Goal: Find specific page/section

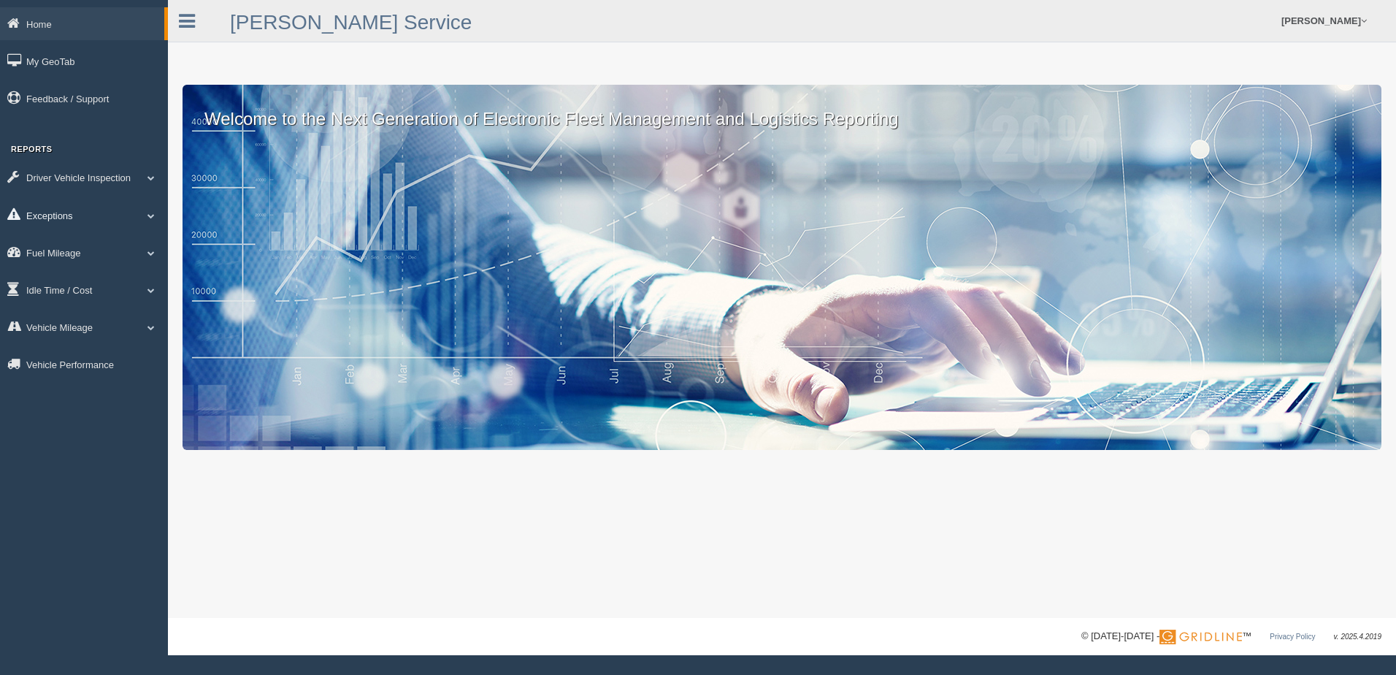
click at [58, 215] on link "Exceptions" at bounding box center [84, 215] width 168 height 33
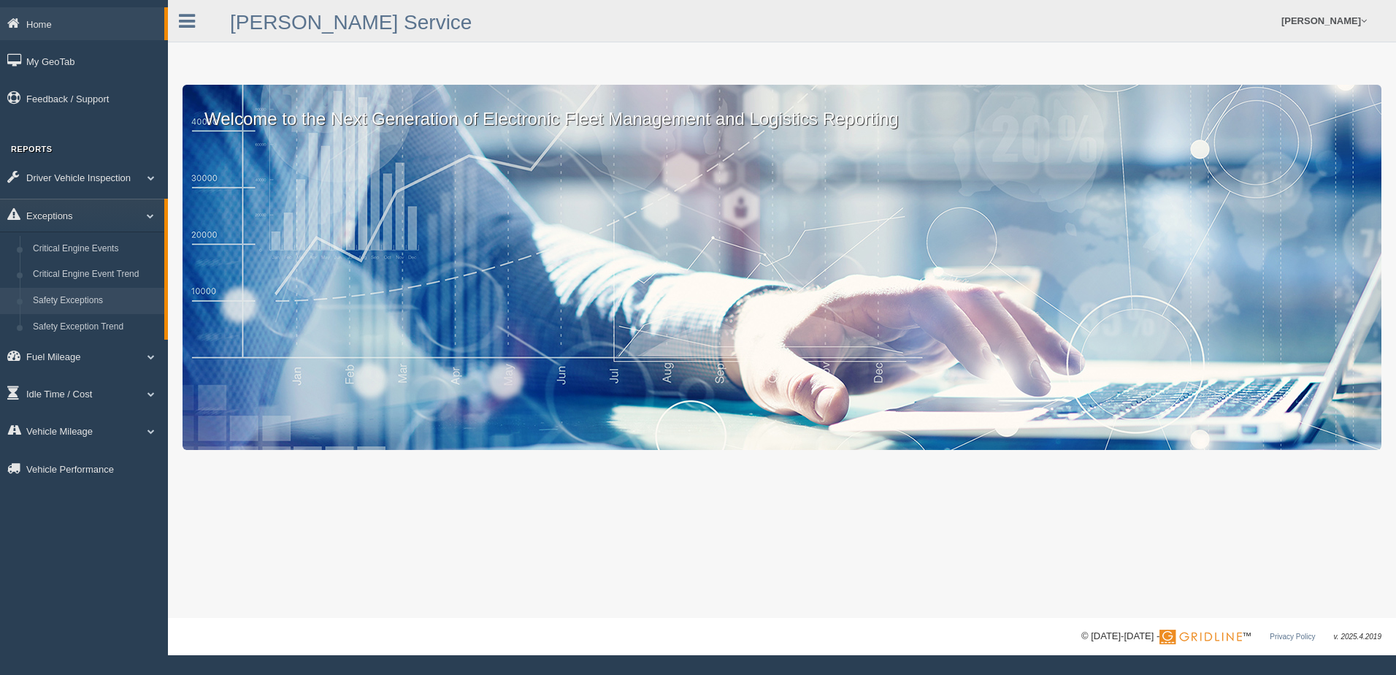
click at [76, 294] on link "Safety Exceptions" at bounding box center [95, 301] width 138 height 26
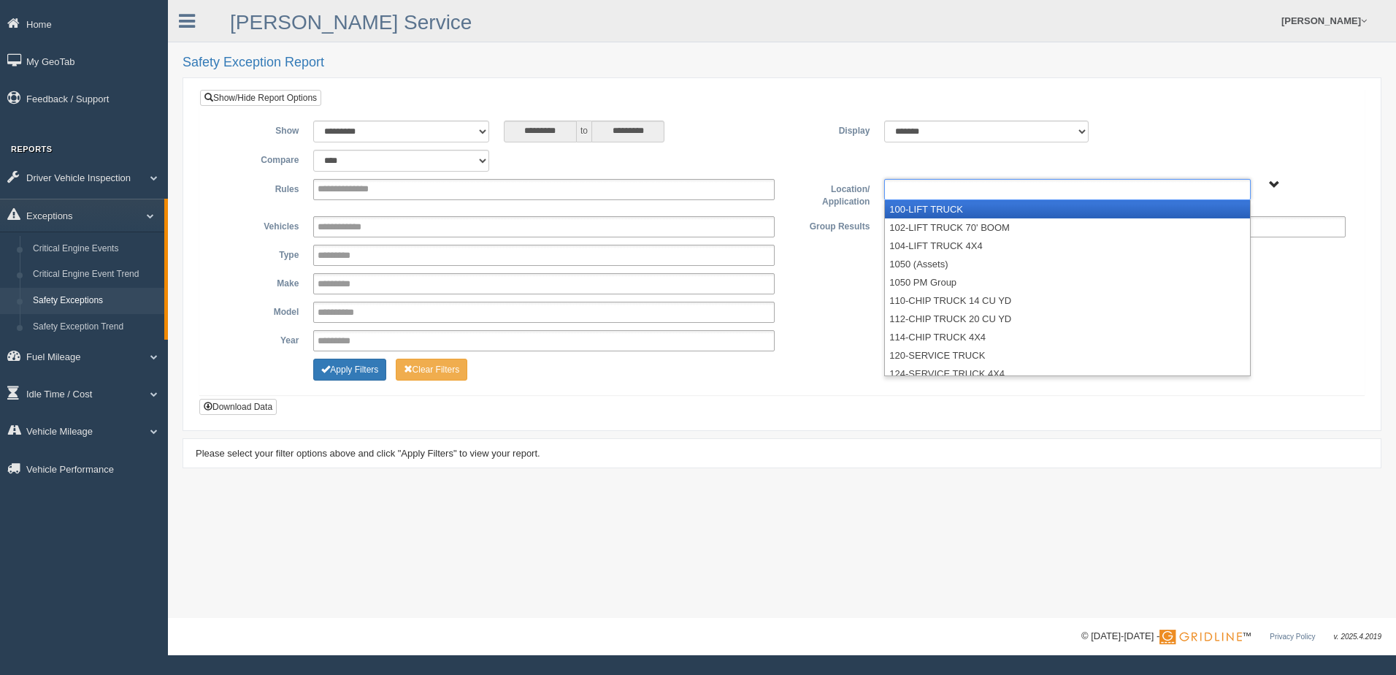
click at [1033, 194] on ul at bounding box center [1067, 189] width 366 height 21
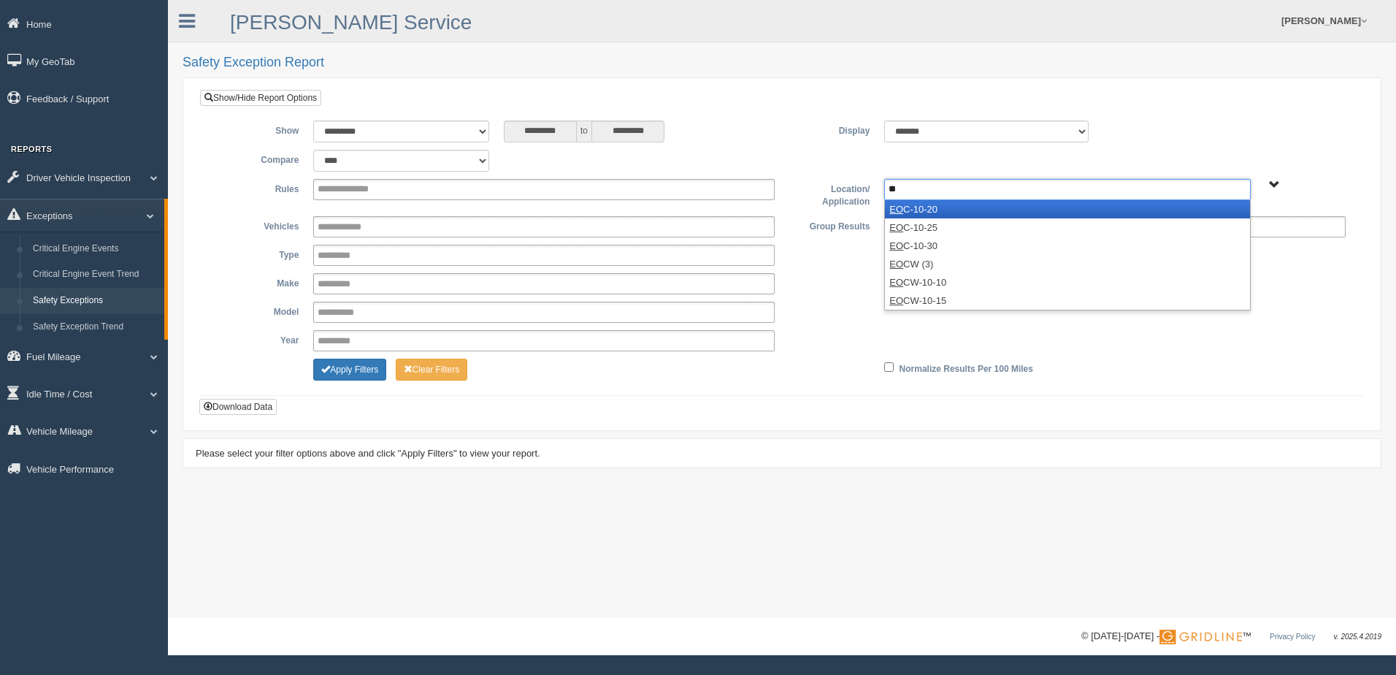
type input "*"
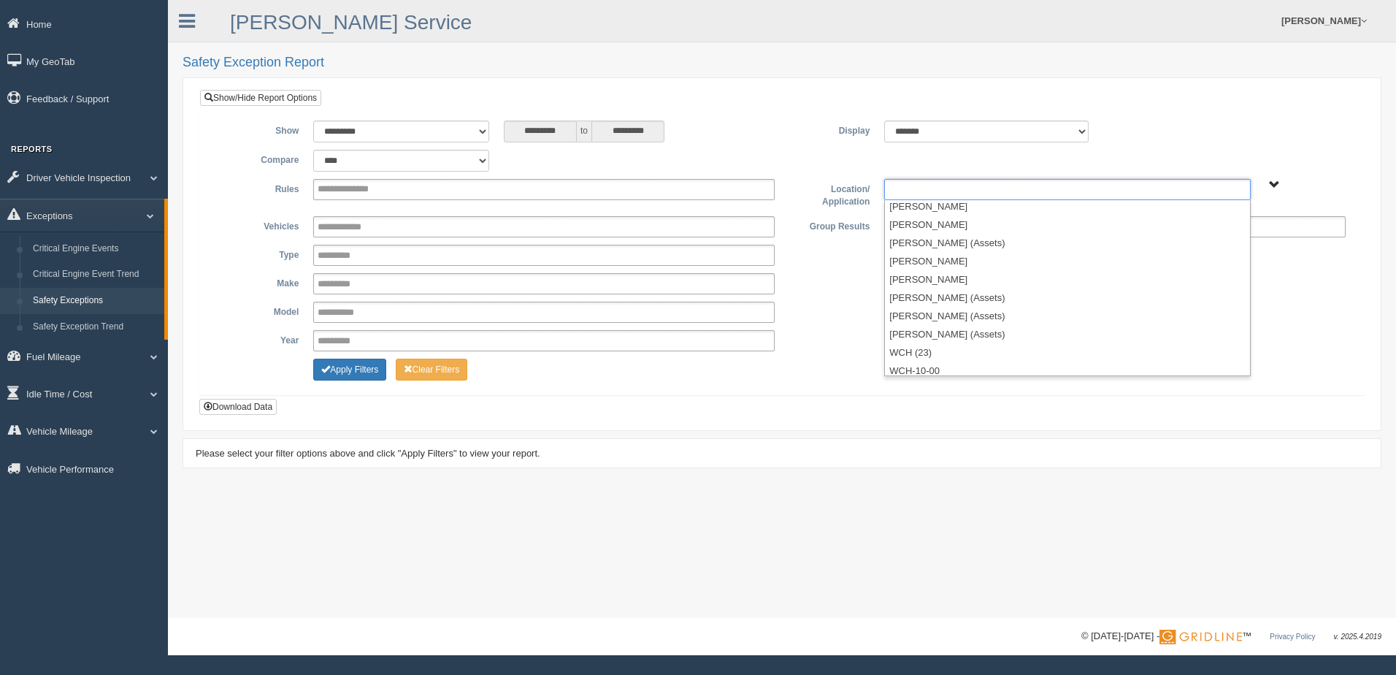
scroll to position [2911, 0]
click at [1307, 20] on link "[PERSON_NAME]" at bounding box center [1325, 21] width 100 height 42
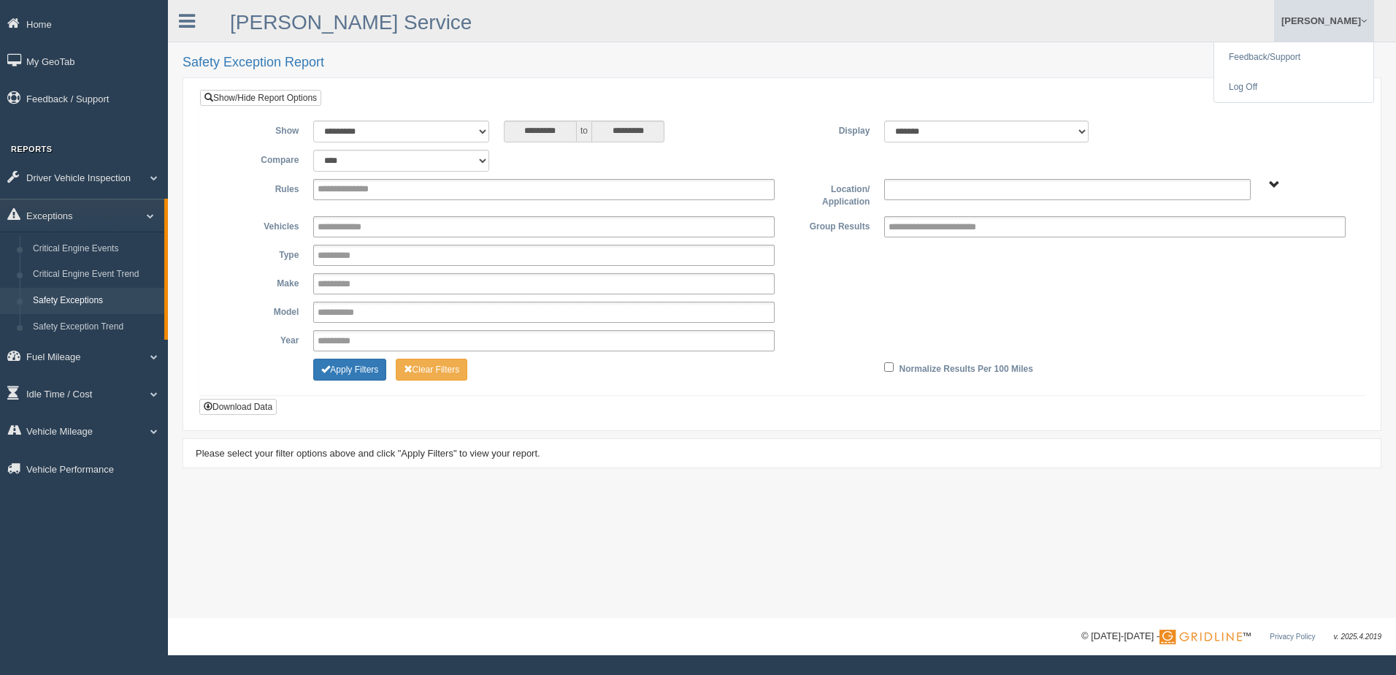
type input "**********"
click at [1250, 83] on link "Log Off" at bounding box center [1294, 87] width 159 height 30
